Goal: Task Accomplishment & Management: Use online tool/utility

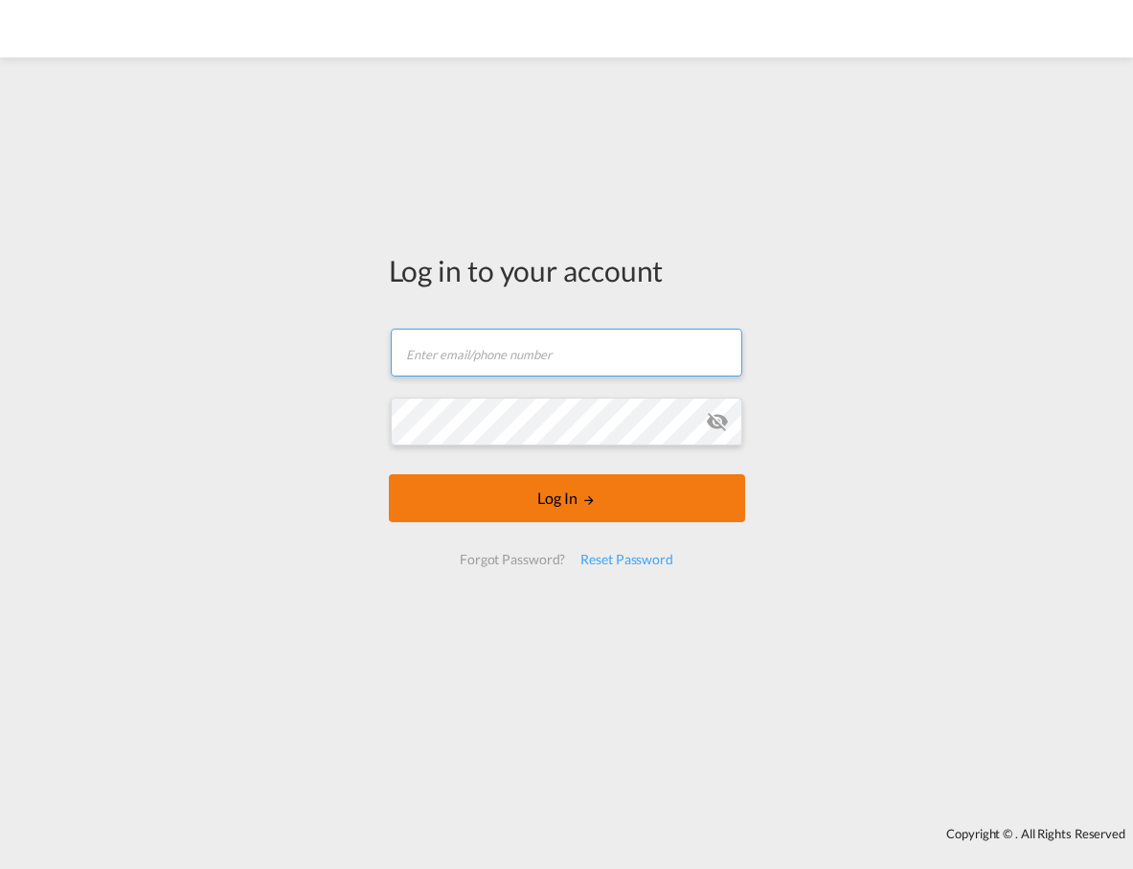
type input "[EMAIL_ADDRESS][DOMAIN_NAME]"
click at [521, 493] on button "Log In" at bounding box center [567, 498] width 356 height 48
